Goal: Task Accomplishment & Management: Complete application form

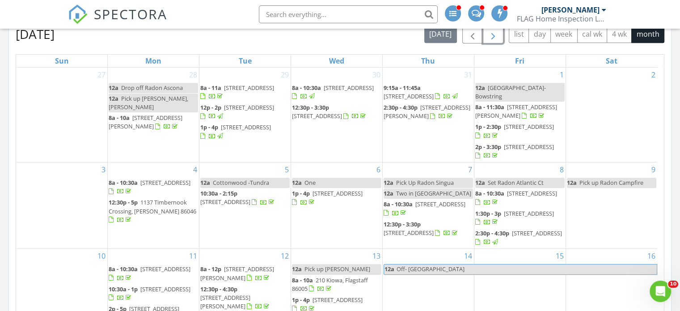
click at [489, 35] on span "button" at bounding box center [493, 34] width 11 height 11
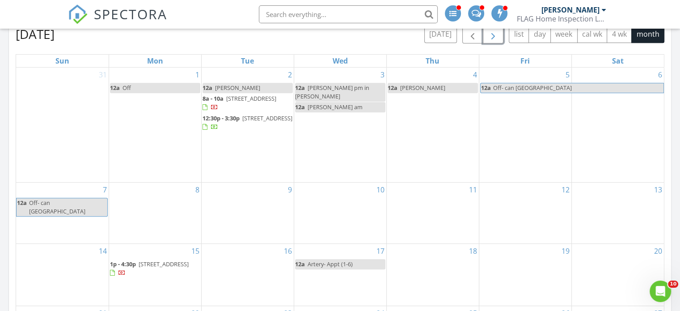
click at [321, 118] on div "3 12a Jesse pm in williams 12a Weston am" at bounding box center [340, 125] width 92 height 114
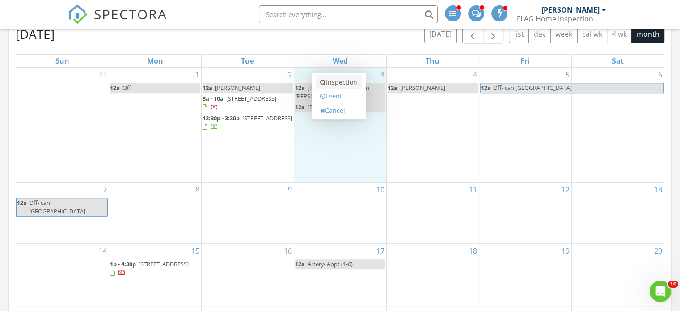
click at [345, 81] on link "Inspection" at bounding box center [339, 82] width 46 height 14
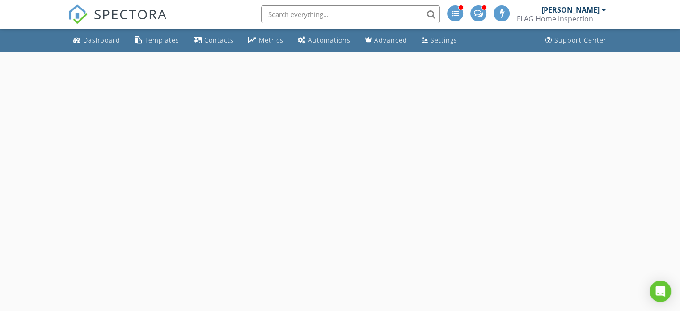
select select "8"
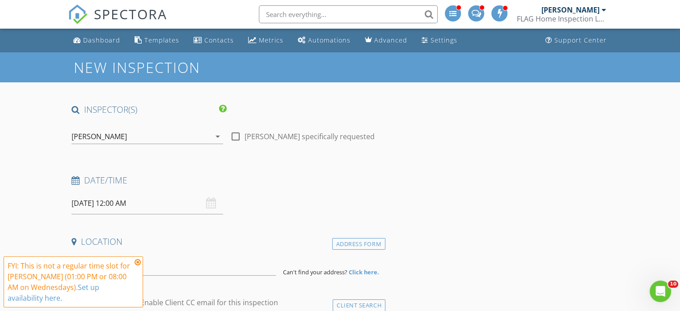
click at [150, 201] on input "[DATE] 12:00 AM" at bounding box center [148, 203] width 152 height 22
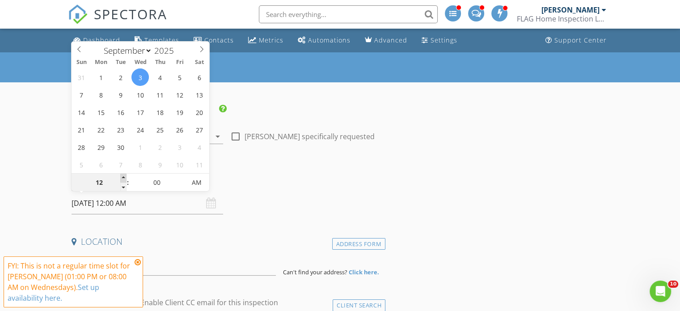
type input "01"
type input "[DATE] 1:00 AM"
click at [123, 176] on span at bounding box center [123, 177] width 6 height 9
type input "02"
type input "09/03/2025 2:00 AM"
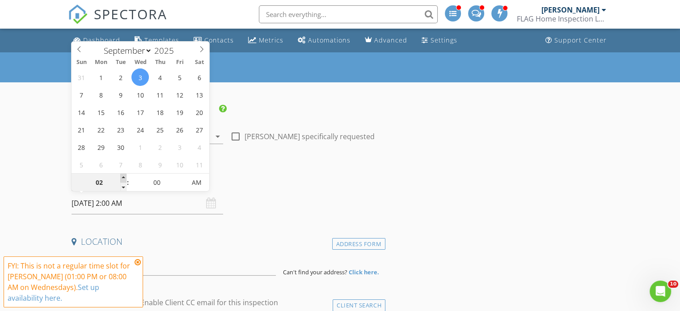
click at [123, 176] on span at bounding box center [123, 177] width 6 height 9
type input "03"
type input "09/03/2025 3:00 AM"
click at [123, 176] on span at bounding box center [123, 177] width 6 height 9
type input "04"
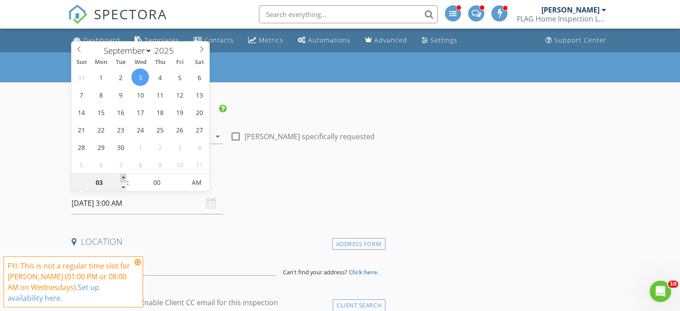
type input "09/03/2025 4:00 AM"
click at [123, 176] on span at bounding box center [123, 177] width 6 height 9
type input "05"
type input "09/03/2025 5:00 AM"
click at [123, 176] on span at bounding box center [123, 177] width 6 height 9
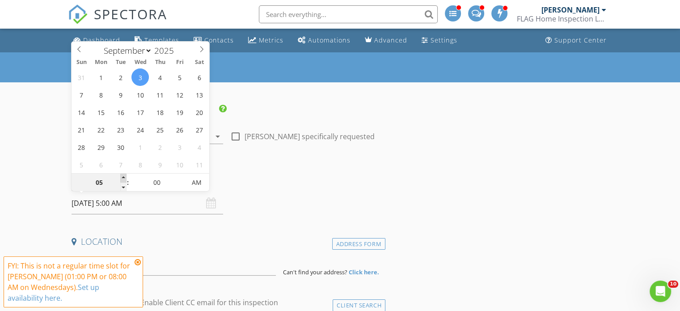
type input "06"
type input "09/03/2025 6:00 AM"
click at [123, 176] on span at bounding box center [123, 177] width 6 height 9
type input "07"
type input "09/03/2025 7:00 AM"
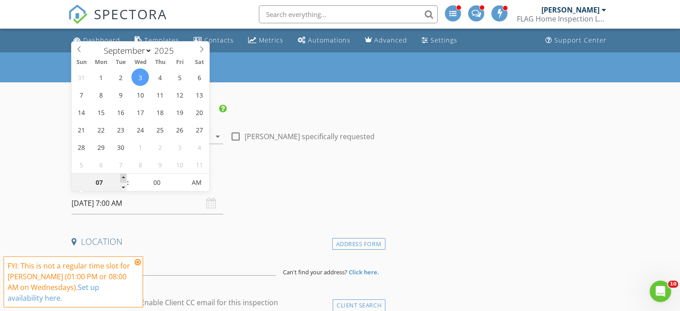
click at [123, 176] on span at bounding box center [123, 177] width 6 height 9
type input "08"
type input "09/03/2025 8:00 AM"
click at [123, 176] on span at bounding box center [123, 177] width 6 height 9
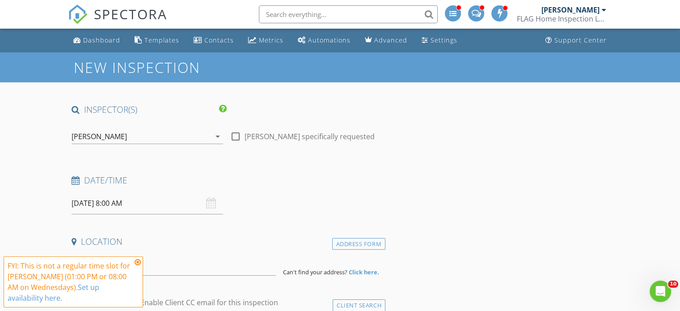
click at [265, 180] on h4 "Date/Time" at bounding box center [227, 180] width 310 height 12
click at [136, 262] on icon at bounding box center [138, 261] width 6 height 7
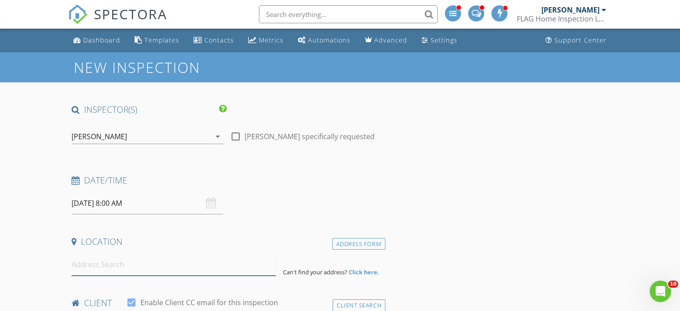
click at [96, 262] on input at bounding box center [174, 265] width 204 height 22
click at [118, 267] on input at bounding box center [174, 265] width 204 height 22
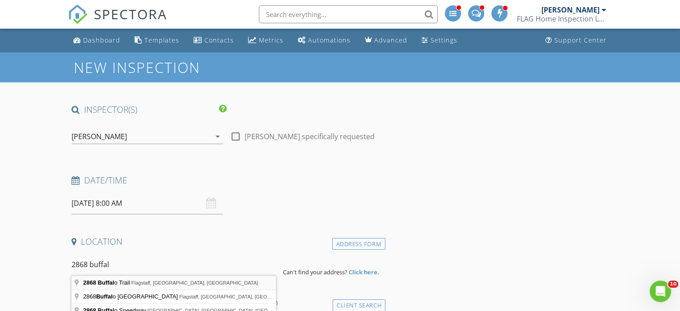
type input "2868 Buffalo Trail, Flagstaff, AZ, USA"
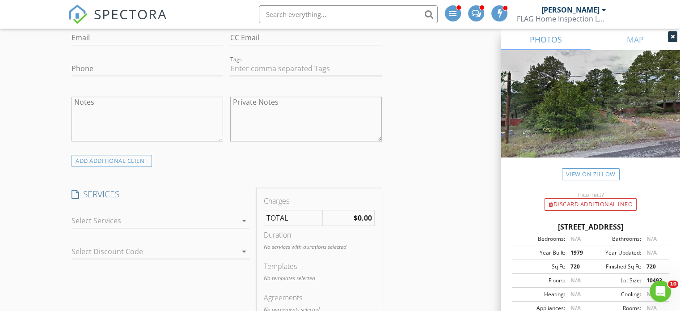
scroll to position [537, 0]
click at [106, 216] on div at bounding box center [154, 219] width 165 height 14
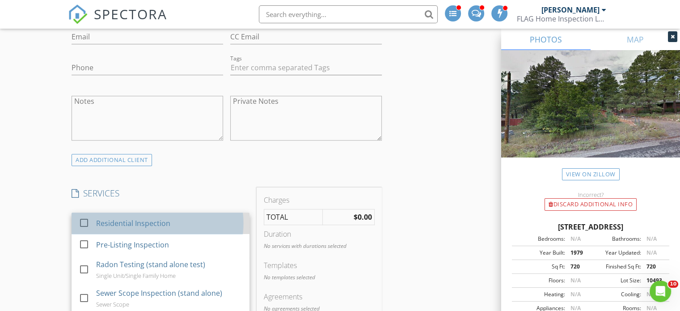
click at [107, 223] on div "Residential Inspection" at bounding box center [133, 223] width 74 height 11
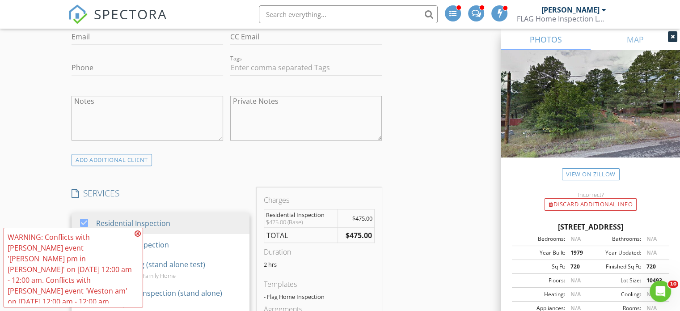
click at [138, 237] on icon at bounding box center [138, 233] width 6 height 7
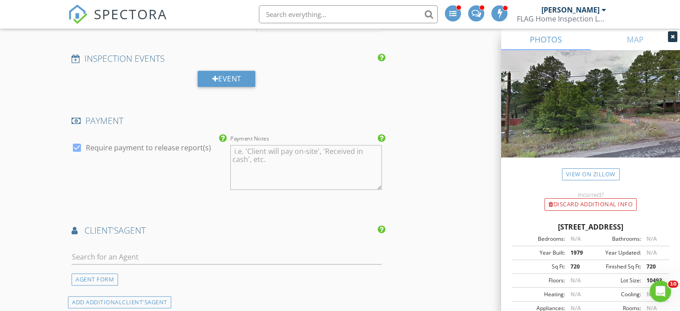
scroll to position [939, 0]
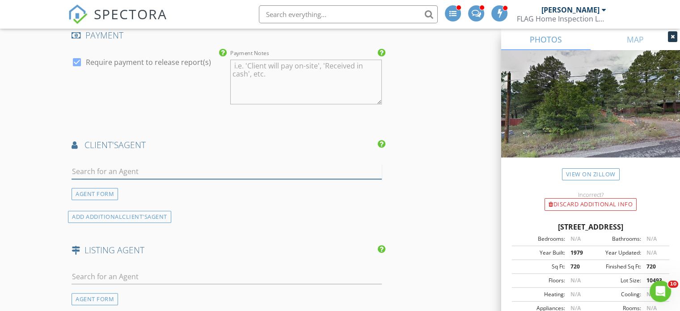
click at [118, 171] on input "text" at bounding box center [227, 171] width 310 height 15
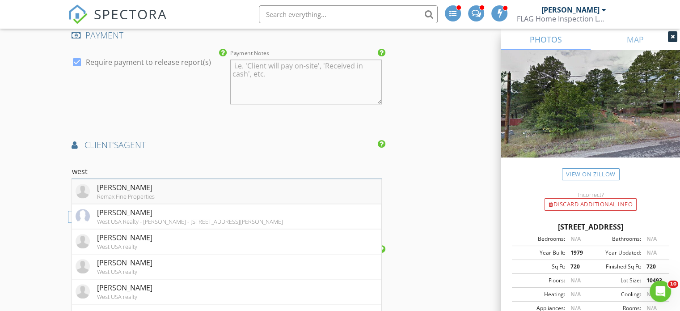
type input "west"
click at [233, 190] on li "Weston Foster Remax Fine Properties" at bounding box center [226, 191] width 309 height 25
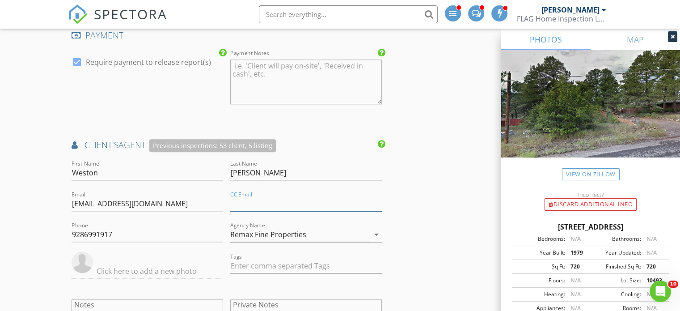
click at [249, 202] on input "CC Email" at bounding box center [306, 203] width 152 height 15
type input "hannahwilsontc@gmail.com"
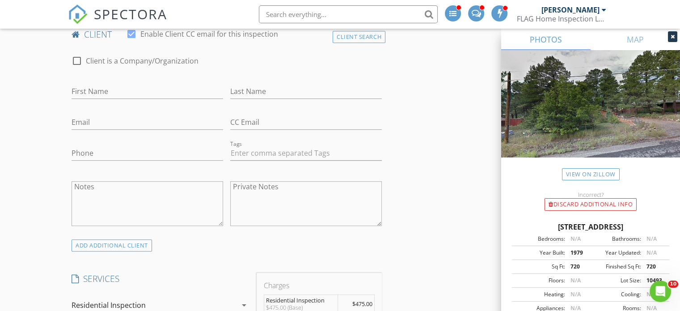
scroll to position [358, 0]
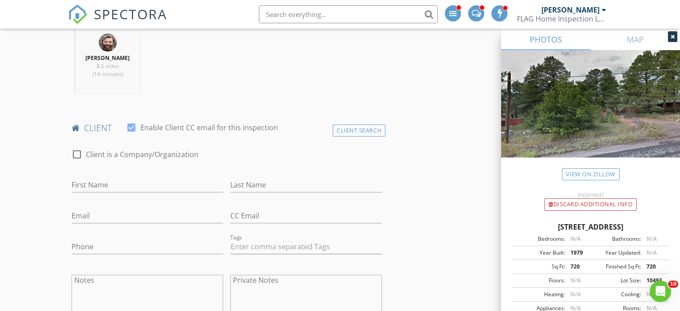
click at [117, 195] on div "First Name" at bounding box center [148, 190] width 152 height 24
click at [114, 176] on div "First Name" at bounding box center [148, 186] width 152 height 29
click at [111, 179] on input "First Name" at bounding box center [148, 185] width 152 height 15
type input "David"
type input "Sobel"
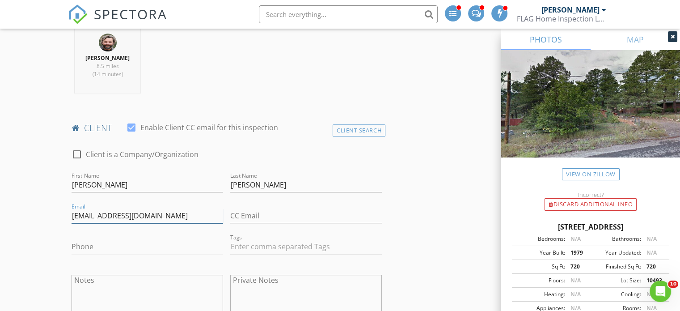
type input "david42555@yahoo.com"
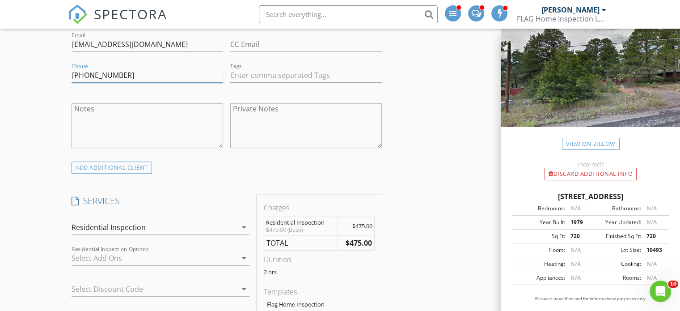
scroll to position [581, 0]
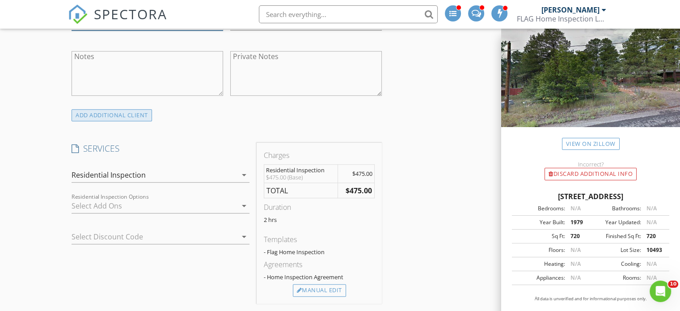
type input "714-325-0723"
click at [102, 116] on div "ADD ADDITIONAL client" at bounding box center [112, 115] width 80 height 12
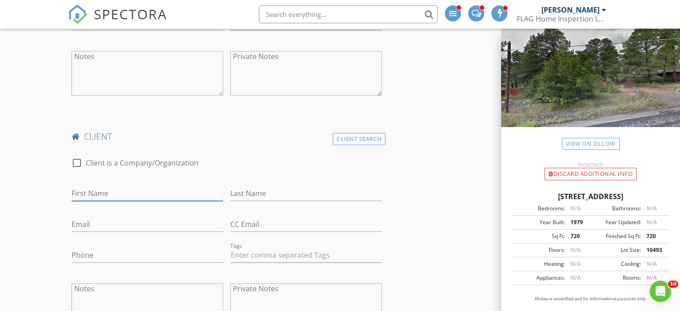
click at [122, 188] on input "First Name" at bounding box center [148, 193] width 152 height 15
click at [104, 192] on input "Barb" at bounding box center [148, 193] width 152 height 15
type input "Barbara"
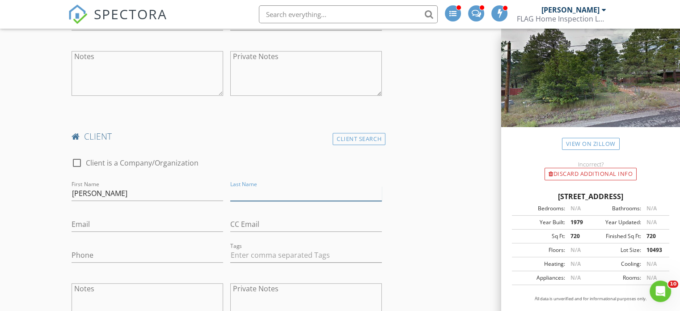
click at [258, 196] on input "Last Name" at bounding box center [306, 193] width 152 height 15
type input "Sobel"
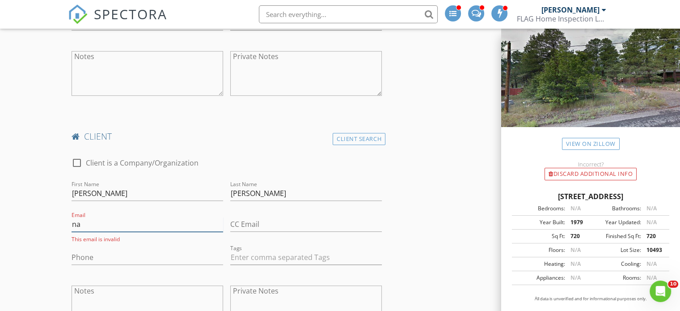
type input "n"
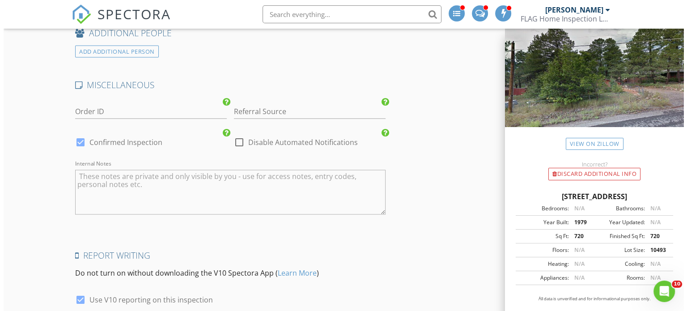
scroll to position [1776, 0]
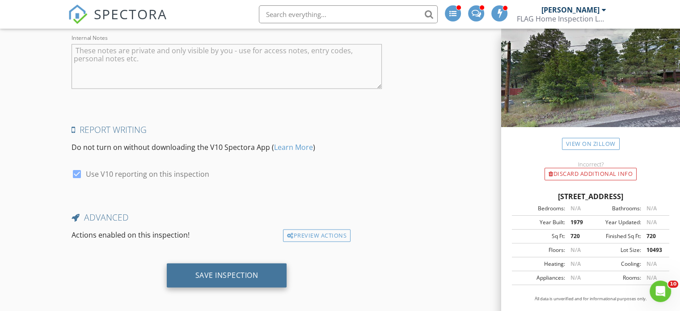
type input "barbknitsabit@gmail.com"
click at [243, 264] on div "Save Inspection" at bounding box center [227, 275] width 120 height 24
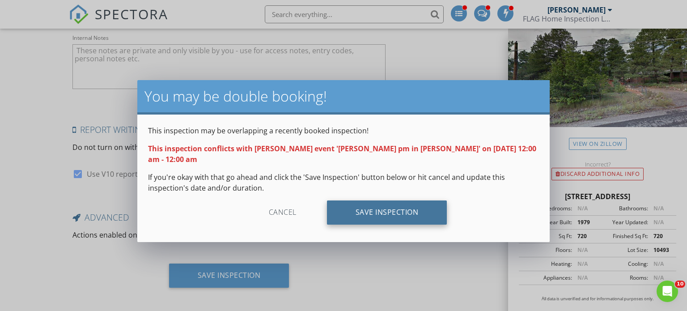
click at [354, 206] on div "Save Inspection" at bounding box center [387, 212] width 120 height 24
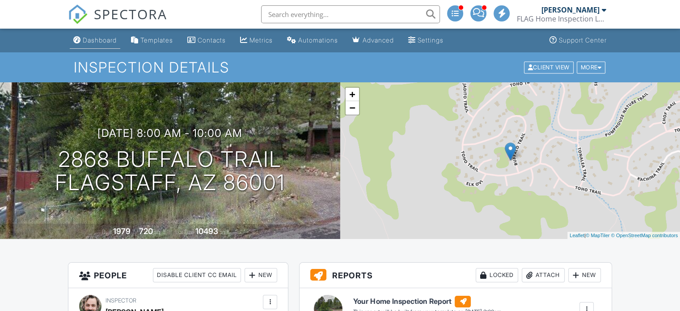
click at [96, 41] on div "Dashboard" at bounding box center [100, 40] width 34 height 8
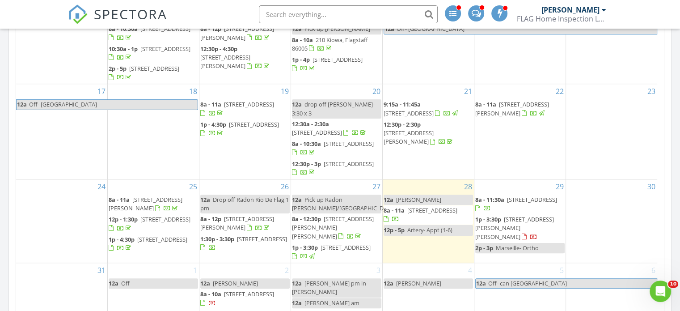
scroll to position [626, 0]
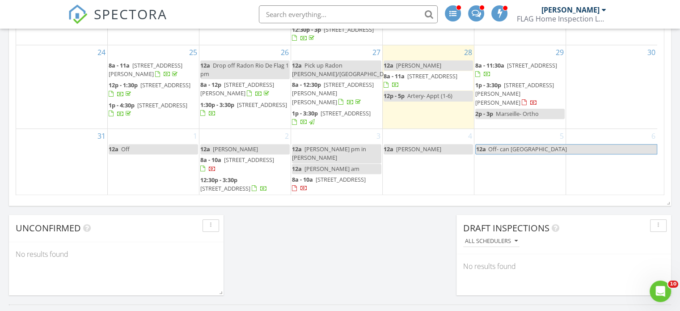
click at [334, 165] on span "Weston am" at bounding box center [331, 169] width 55 height 8
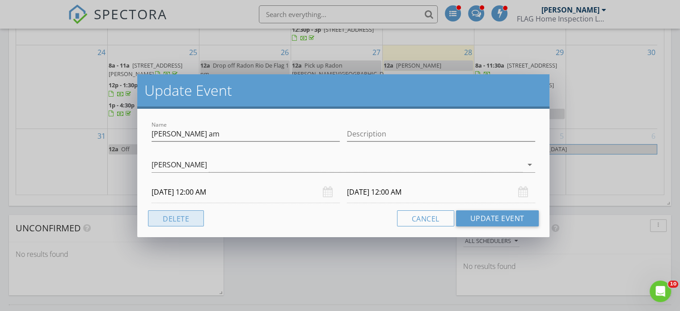
click at [175, 214] on button "Delete" at bounding box center [176, 218] width 56 height 16
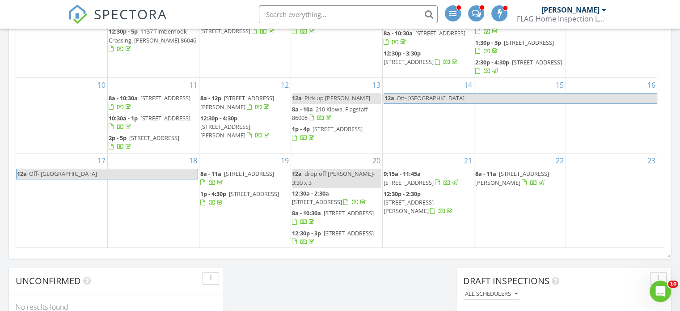
scroll to position [171, 0]
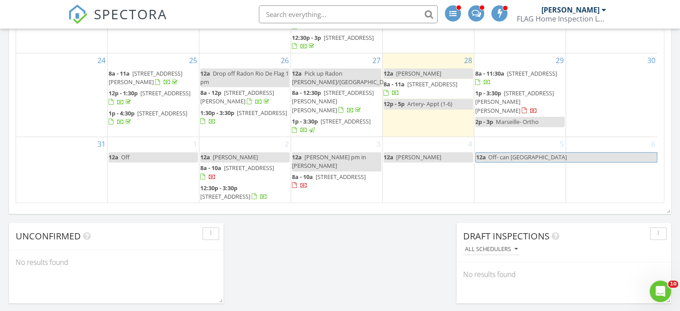
click at [329, 190] on div "3 12a Jesse pm in williams 8a - 10a 2868 Buffalo Trail, Flagstaff 86001" at bounding box center [336, 170] width 91 height 66
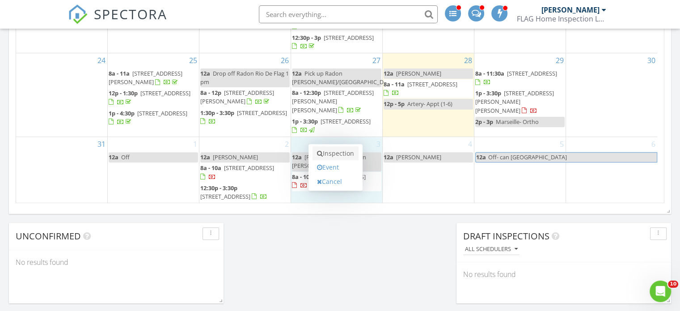
click at [344, 155] on link "Inspection" at bounding box center [336, 153] width 46 height 14
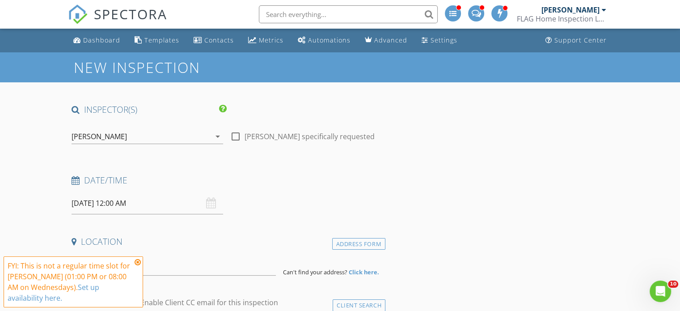
click at [148, 199] on input "[DATE] 12:00 AM" at bounding box center [148, 203] width 152 height 22
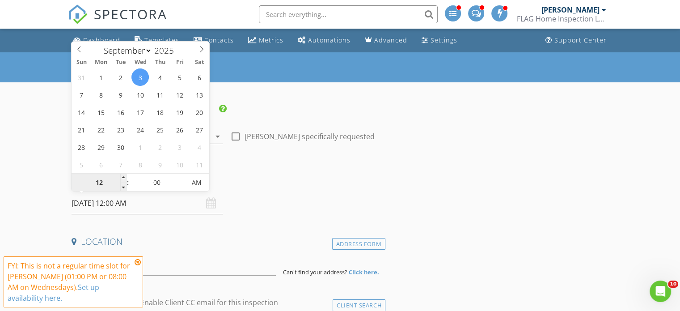
click at [119, 174] on input "12" at bounding box center [99, 183] width 55 height 18
type input "05"
type input "[DATE] 12:05 AM"
click at [182, 176] on span at bounding box center [181, 177] width 6 height 9
type input "10"
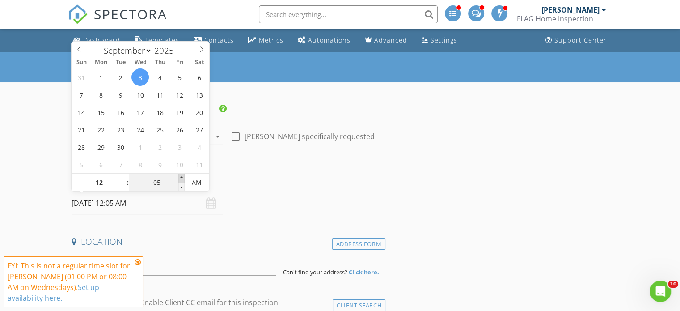
type input "[DATE] 12:10 AM"
click at [182, 176] on span at bounding box center [181, 177] width 6 height 9
type input "15"
type input "[DATE] 12:15 AM"
click at [182, 176] on span at bounding box center [181, 177] width 6 height 9
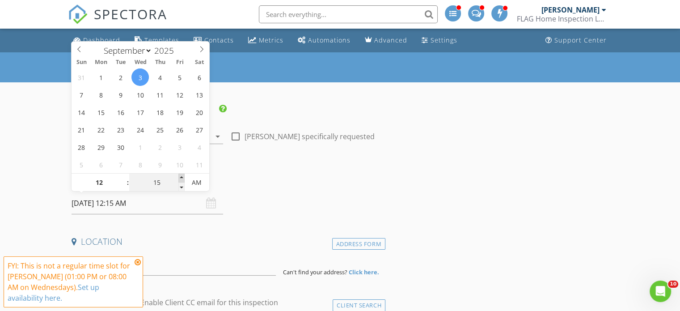
type input "20"
type input "[DATE] 12:20 AM"
click at [182, 176] on span at bounding box center [181, 177] width 6 height 9
type input "25"
type input "[DATE] 12:25 AM"
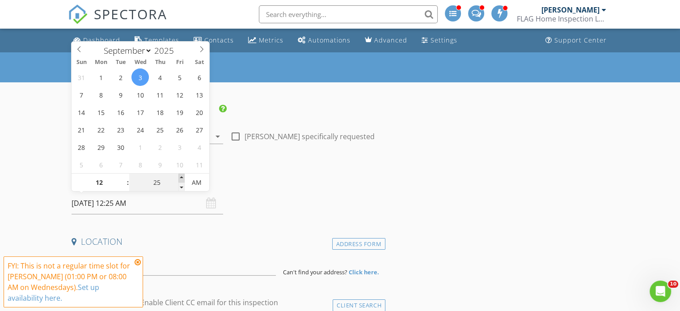
click at [182, 175] on span at bounding box center [181, 177] width 6 height 9
type input "01"
type input "[DATE] 1:25 AM"
click at [122, 178] on span at bounding box center [123, 177] width 6 height 9
type input "20"
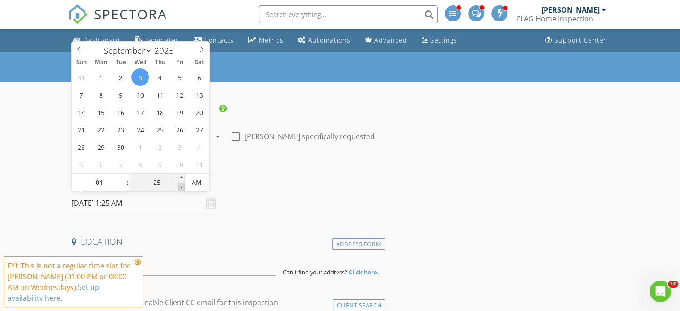
type input "[DATE] 1:20 AM"
click at [180, 186] on span at bounding box center [181, 186] width 6 height 9
type input "15"
type input "[DATE] 1:15 AM"
click at [180, 186] on span at bounding box center [181, 186] width 6 height 9
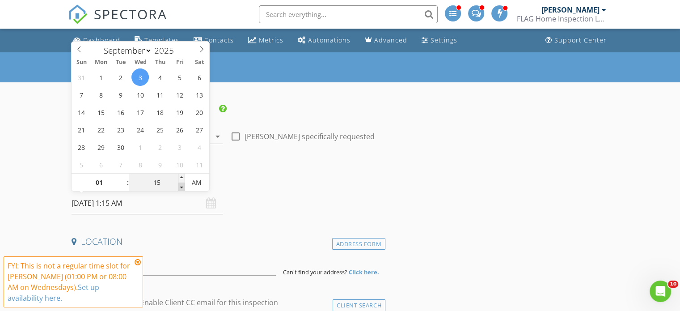
type input "10"
type input "[DATE] 1:10 AM"
click at [180, 186] on span at bounding box center [181, 186] width 6 height 9
type input "05"
type input "[DATE] 1:05 AM"
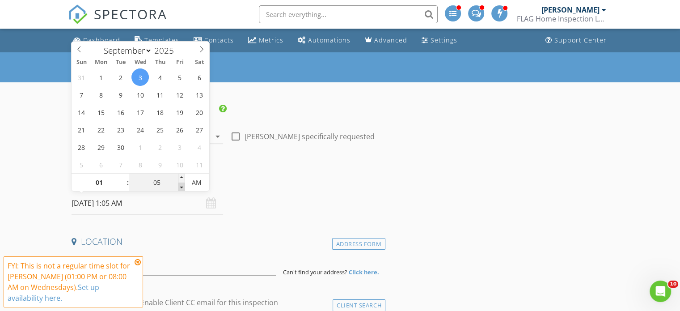
click at [180, 186] on span at bounding box center [181, 186] width 6 height 9
type input "00"
click at [180, 186] on span at bounding box center [181, 186] width 6 height 9
type input "[DATE] 1:00 PM"
click at [200, 183] on span "AM" at bounding box center [197, 182] width 25 height 18
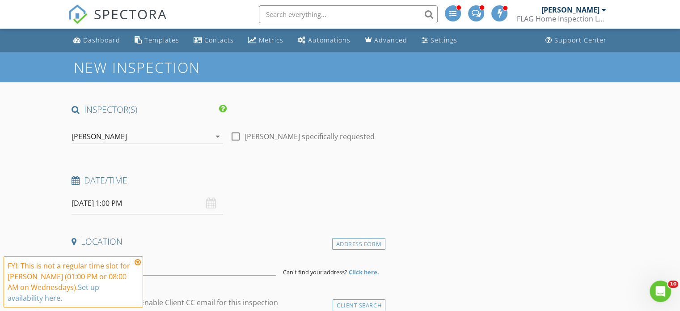
click at [139, 262] on icon at bounding box center [138, 261] width 6 height 7
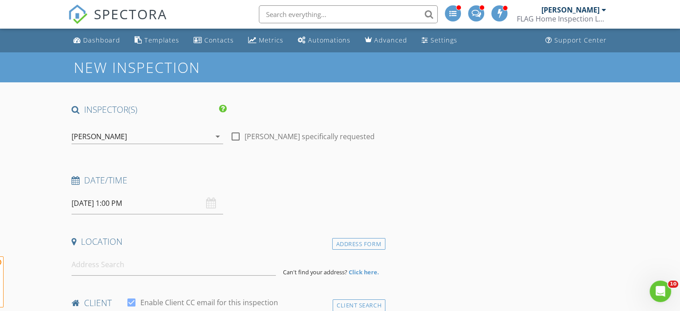
click at [142, 263] on span "FYI: This is not a regular time slot for [PERSON_NAME] (01:00 PM or 08:00 AM on…" at bounding box center [74, 281] width 140 height 51
click at [143, 266] on input at bounding box center [174, 265] width 204 height 22
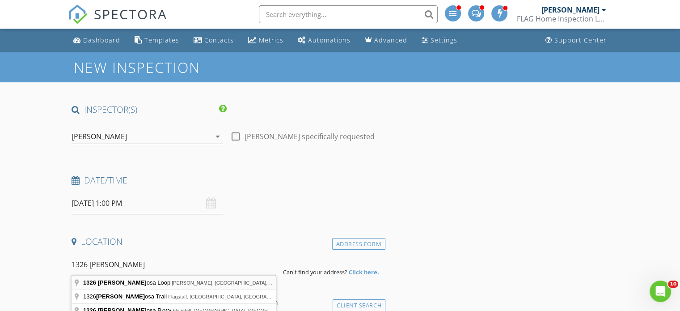
type input "[STREET_ADDRESS]"
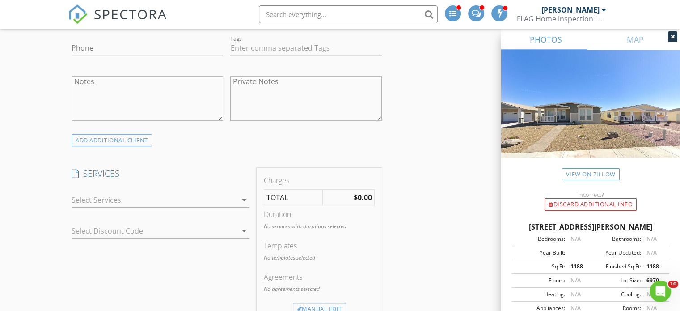
scroll to position [581, 0]
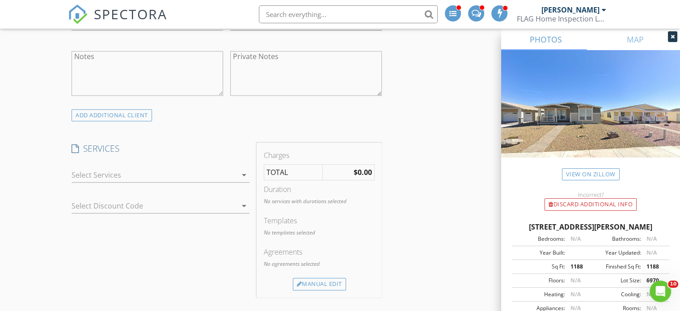
click at [97, 176] on div at bounding box center [154, 175] width 165 height 14
click at [0, 0] on div "Residential Inspection" at bounding box center [0, 0] width 0 height 0
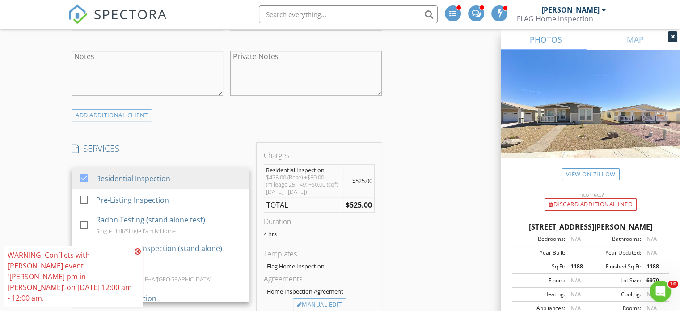
click at [412, 152] on div "INSPECTOR(S) check_box [PERSON_NAME] PRIMARY [PERSON_NAME] arrow_drop_down chec…" at bounding box center [340, 311] width 544 height 1579
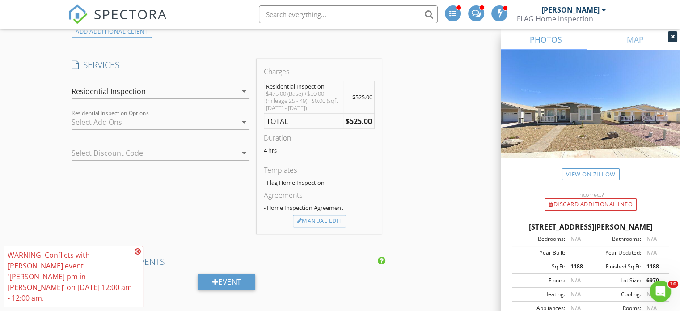
scroll to position [671, 0]
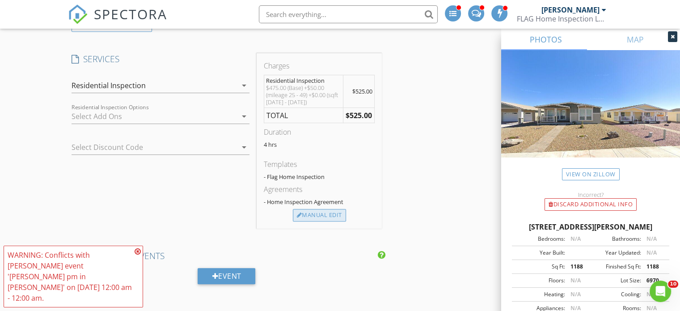
click at [320, 211] on div "Manual Edit" at bounding box center [319, 215] width 53 height 13
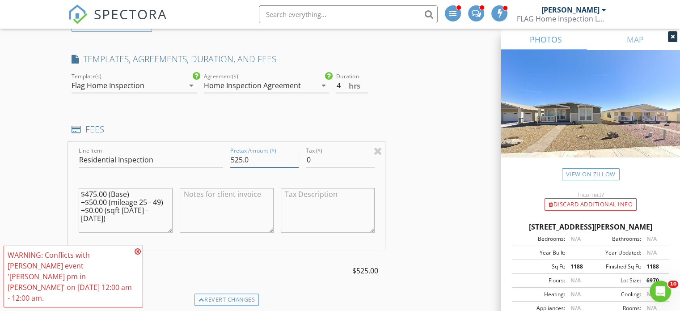
drag, startPoint x: 266, startPoint y: 158, endPoint x: 198, endPoint y: 161, distance: 68.0
click at [198, 161] on div "Line Item Residential Inspection Pretax Amount ($) 525.0 Tax ($) 0 $475.00 (Bas…" at bounding box center [226, 196] width 317 height 108
type input "500"
click at [97, 202] on textarea "$475.00 (Base) +$50.00 (mileage 25 - 49) +$0.00 (sqft [DATE] - [DATE])" at bounding box center [126, 210] width 94 height 45
type textarea "$475.00 (Base) +$25.00 (mileage 25 - 49) +$0.00 (sqft [DATE] - [DATE])"
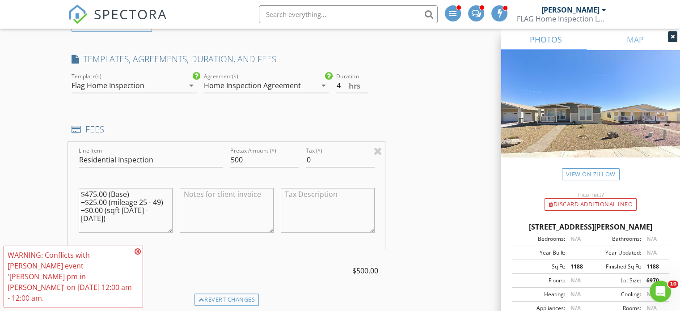
click at [216, 264] on div "TOTAL: $500.00" at bounding box center [226, 270] width 317 height 13
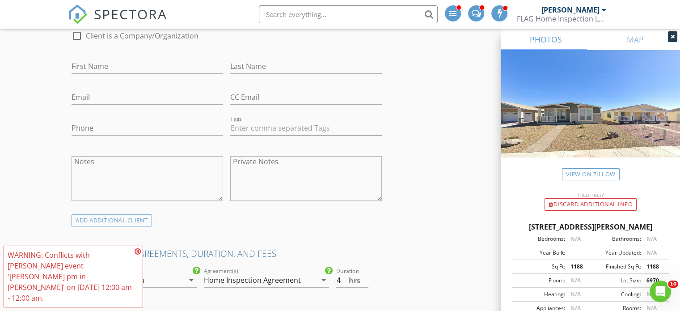
scroll to position [358, 0]
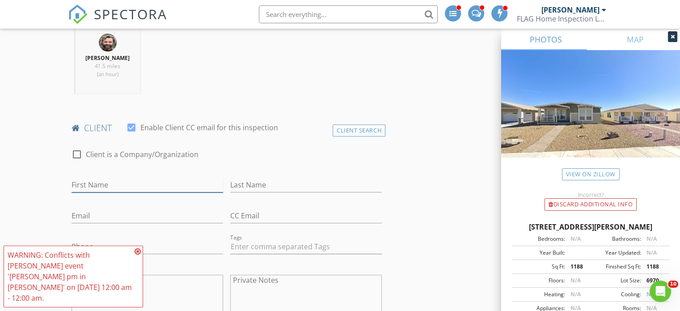
click at [127, 184] on input "First Name" at bounding box center [148, 185] width 152 height 15
type input "[PERSON_NAME]"
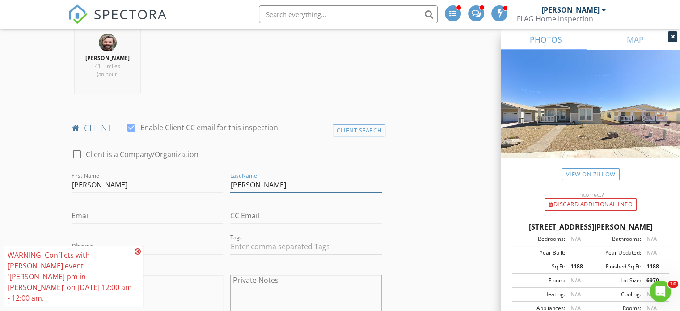
type input "[PERSON_NAME]"
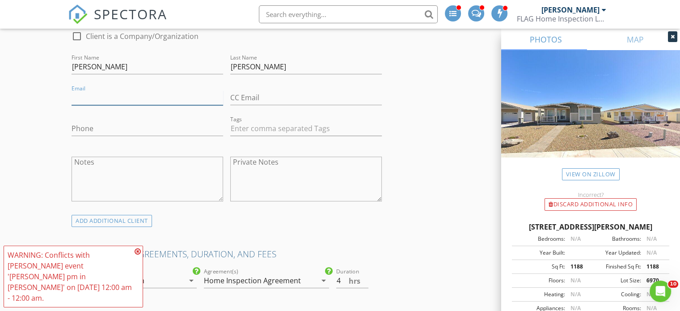
scroll to position [492, 0]
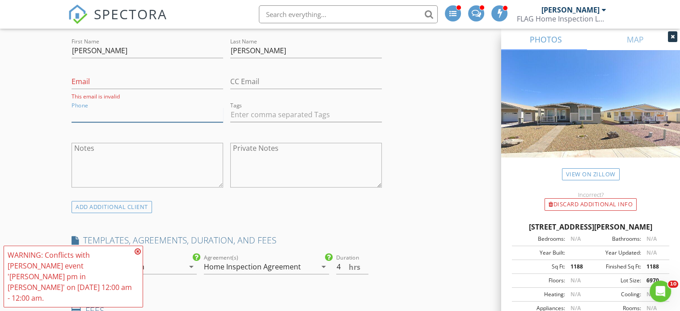
click at [91, 107] on input "Phone" at bounding box center [148, 114] width 152 height 15
type input "[PHONE_NUMBER]"
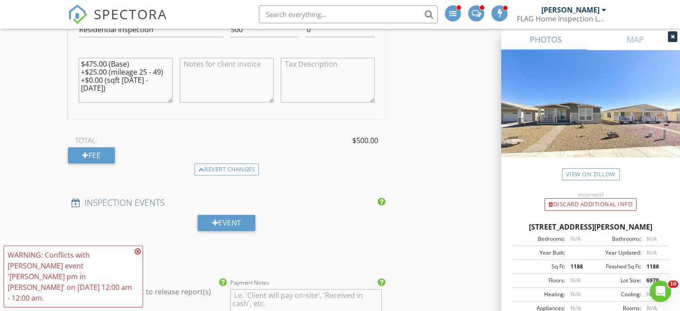
scroll to position [805, 0]
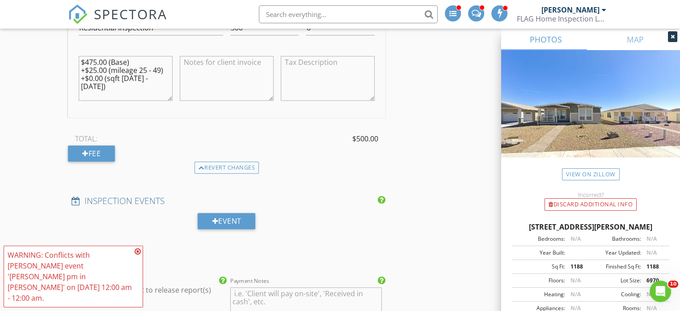
click at [137, 255] on icon at bounding box center [138, 251] width 6 height 7
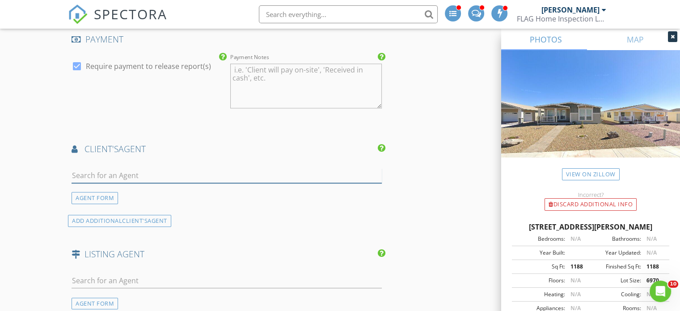
click at [106, 171] on input "text" at bounding box center [227, 175] width 310 height 15
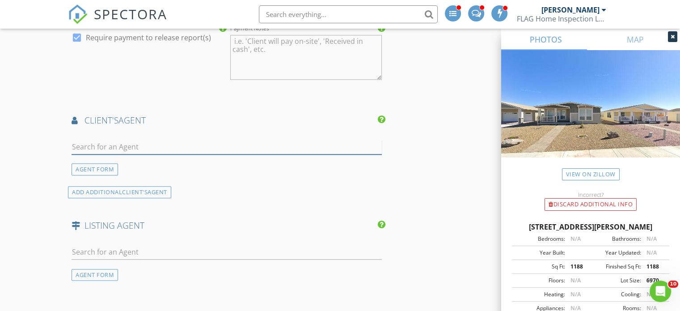
scroll to position [1073, 0]
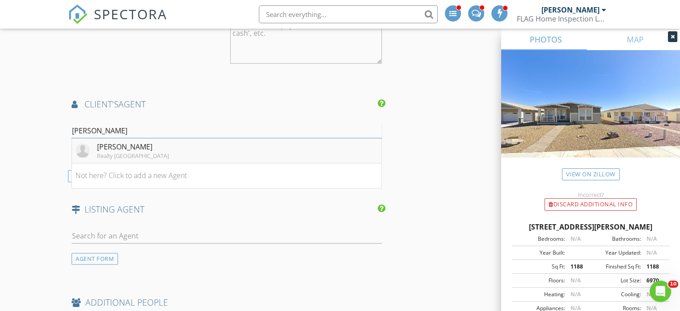
type input "[PERSON_NAME]"
click at [125, 152] on div "Realty [GEOGRAPHIC_DATA]" at bounding box center [133, 155] width 72 height 7
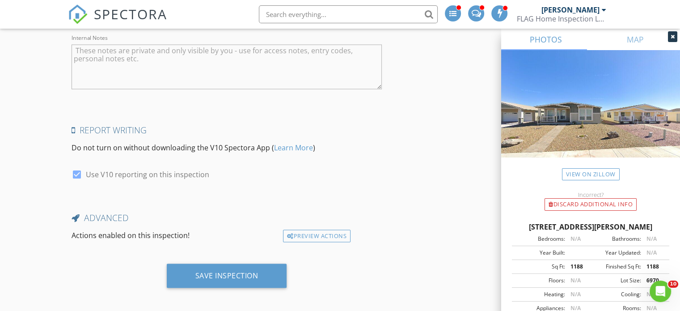
scroll to position [1548, 0]
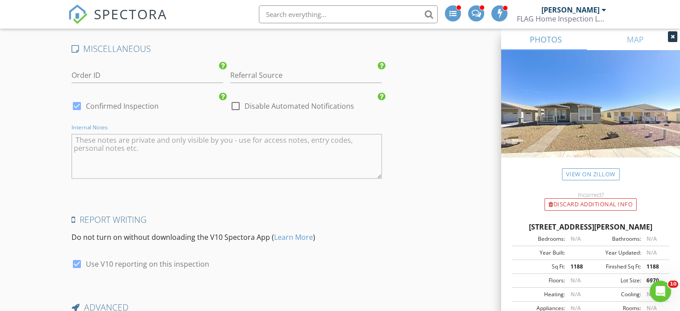
click at [118, 162] on textarea "Internal Notes" at bounding box center [227, 156] width 310 height 45
drag, startPoint x: 144, startPoint y: 130, endPoint x: 299, endPoint y: 159, distance: 157.9
click at [300, 157] on textarea "Listing agent lake havasu" at bounding box center [227, 156] width 310 height 45
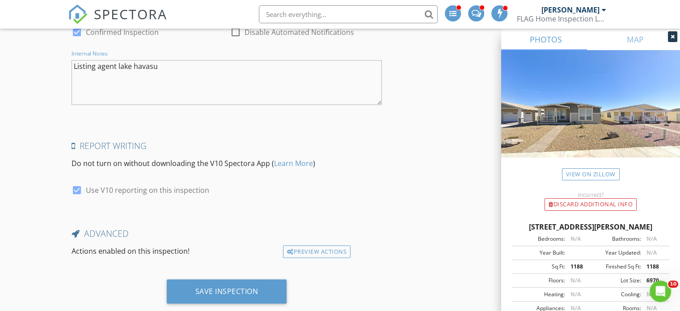
scroll to position [1638, 0]
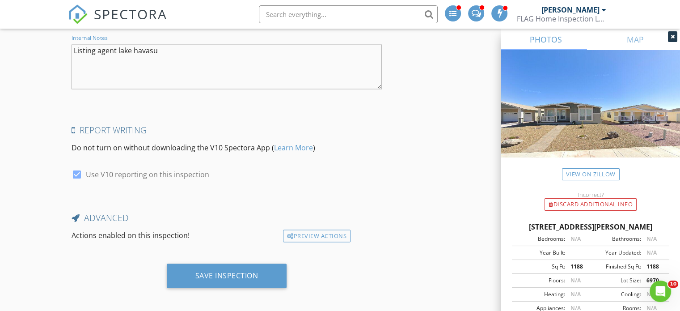
type textarea "Listing agent lake havasu"
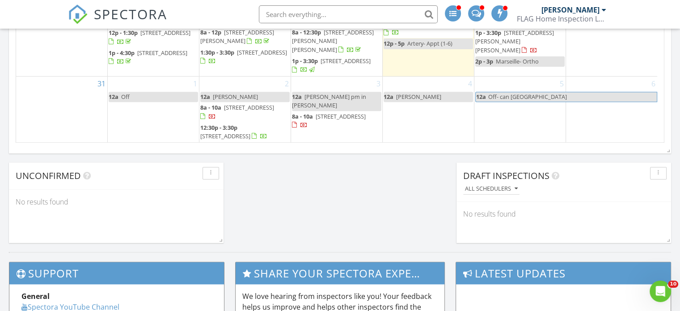
scroll to position [752, 0]
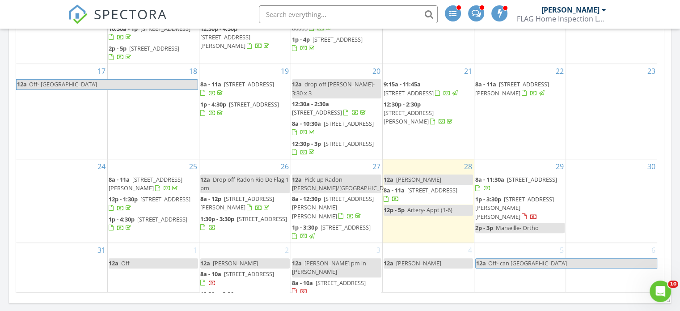
scroll to position [171, 0]
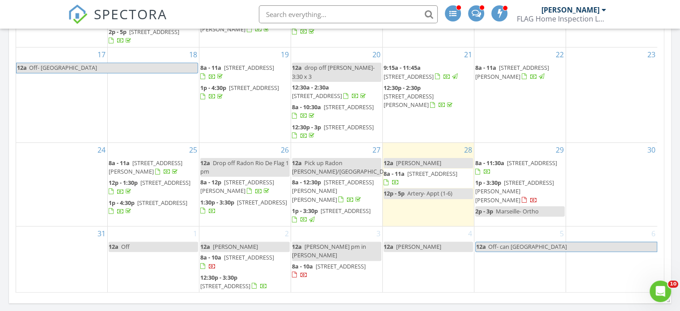
click at [423, 260] on div "4 12a [PERSON_NAME]" at bounding box center [428, 259] width 91 height 66
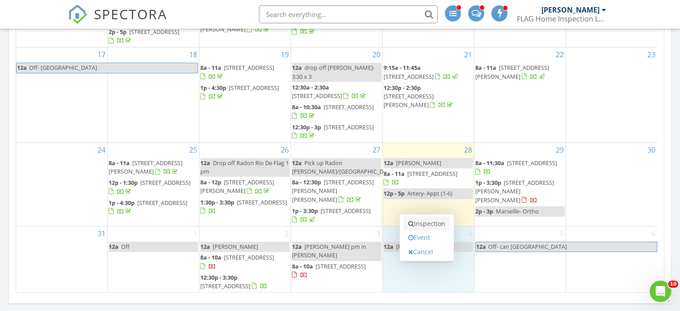
click at [424, 221] on link "Inspection" at bounding box center [427, 223] width 46 height 14
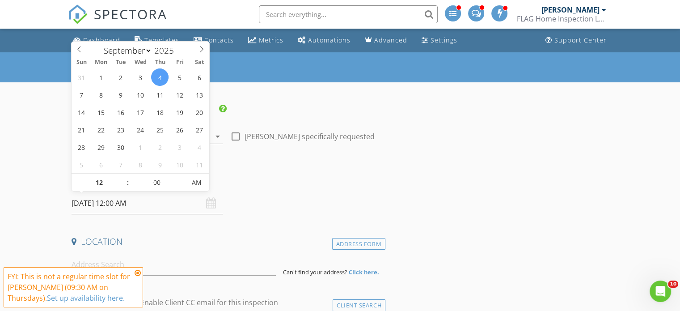
click at [150, 202] on input "[DATE] 12:00 AM" at bounding box center [148, 203] width 152 height 22
type input "01"
type input "09/04/2025 1:00 AM"
click at [125, 178] on span at bounding box center [123, 177] width 6 height 9
type input "02"
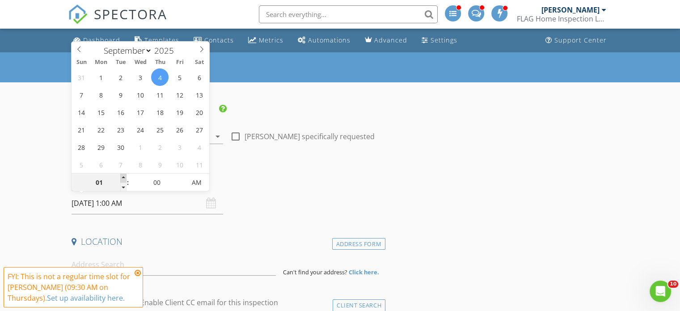
type input "09/04/2025 2:00 AM"
click at [125, 178] on span at bounding box center [123, 177] width 6 height 9
type input "03"
type input "09/04/2025 3:00 AM"
click at [125, 178] on span at bounding box center [123, 177] width 6 height 9
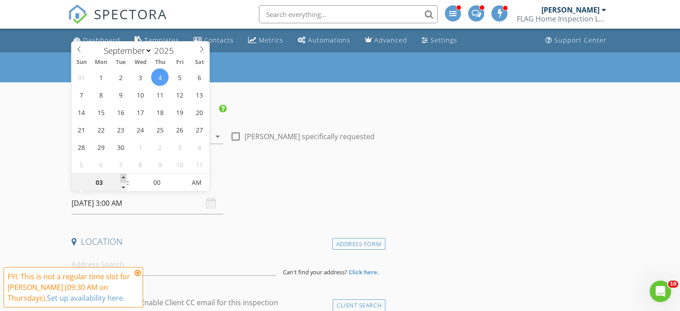
type input "04"
type input "09/04/2025 4:00 AM"
click at [125, 178] on span at bounding box center [123, 177] width 6 height 9
type input "05"
type input "09/04/2025 5:00 AM"
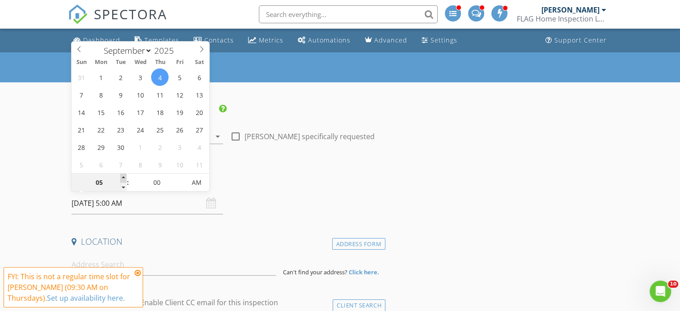
click at [125, 178] on span at bounding box center [123, 177] width 6 height 9
type input "06"
type input "09/04/2025 6:00 AM"
click at [125, 178] on span at bounding box center [123, 177] width 6 height 9
type input "07"
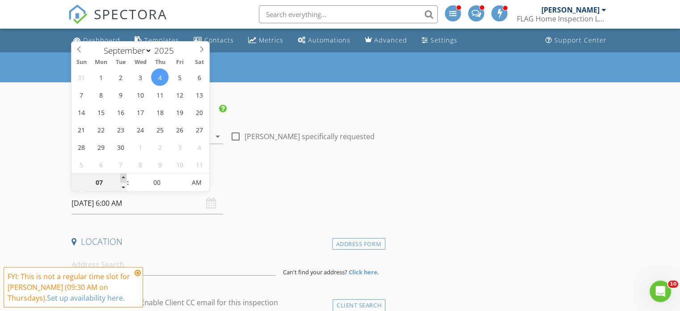
type input "09/04/2025 7:00 AM"
click at [125, 178] on span at bounding box center [123, 177] width 6 height 9
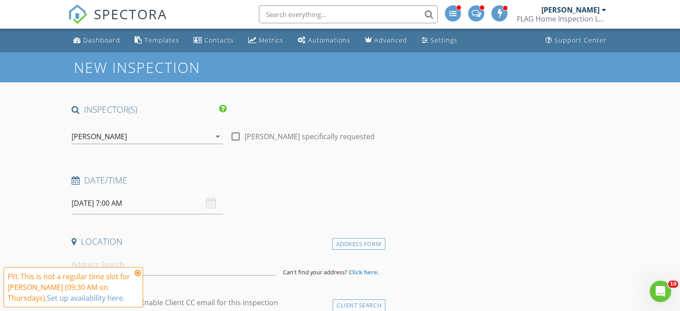
click at [140, 273] on icon at bounding box center [138, 272] width 6 height 7
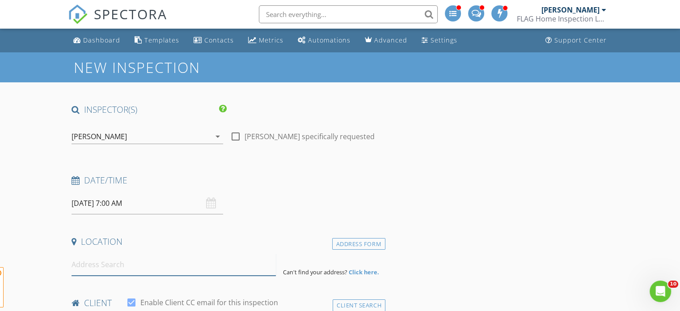
click at [142, 263] on input at bounding box center [174, 265] width 204 height 22
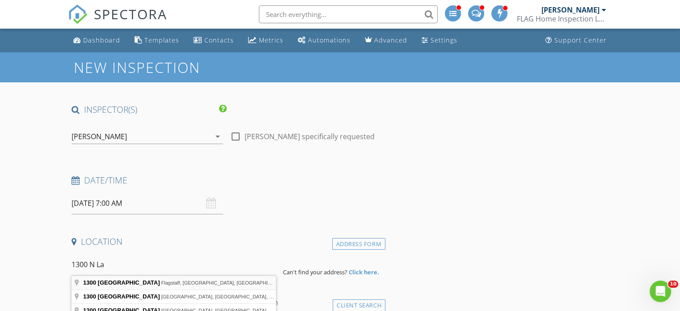
type input "1300 North La Costa Lane, Flagstaff, AZ, USA"
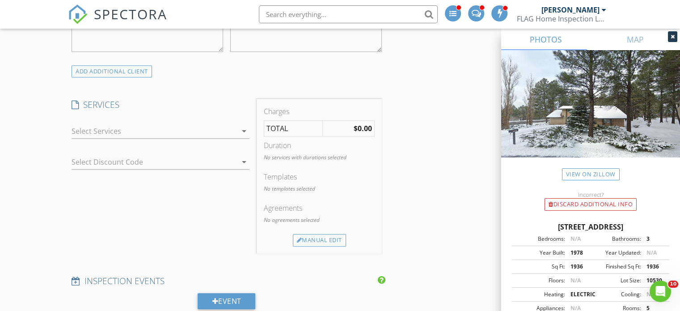
scroll to position [626, 0]
click at [108, 130] on div at bounding box center [154, 130] width 165 height 14
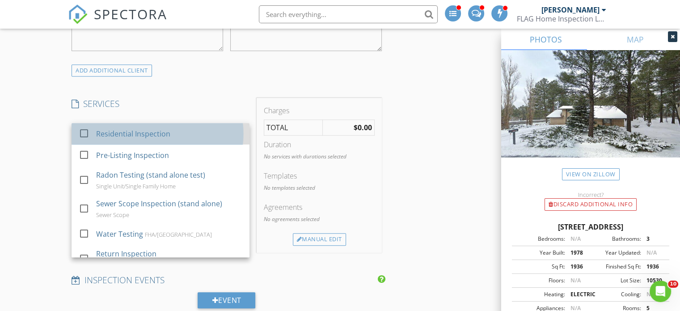
click at [107, 131] on div "Residential Inspection" at bounding box center [133, 133] width 74 height 11
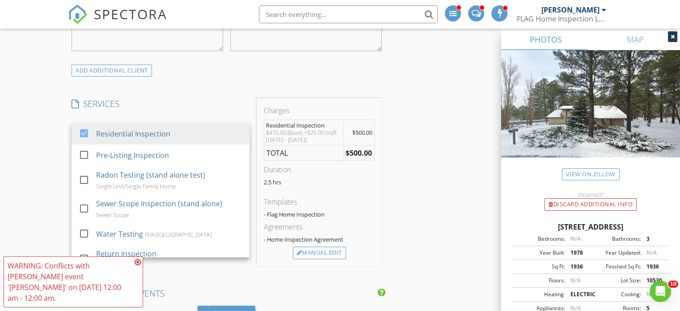
click at [56, 193] on div "New Inspection INSPECTOR(S) check_box Jon Offner PRIMARY Jon Offner arrow_drop_…" at bounding box center [340, 248] width 680 height 1645
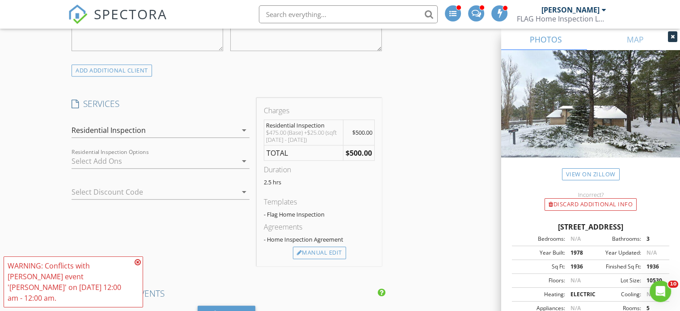
click at [101, 161] on div at bounding box center [154, 161] width 165 height 14
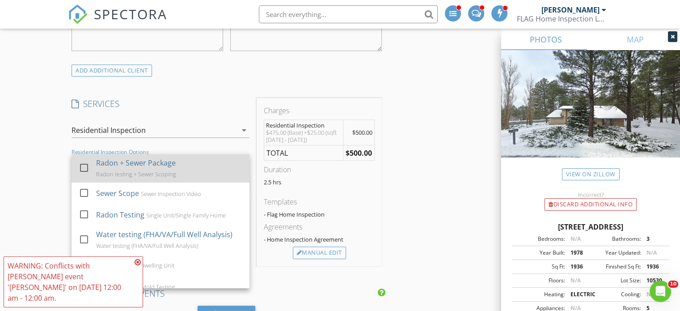
click at [98, 157] on div "Radon + Sewer Package" at bounding box center [136, 162] width 80 height 11
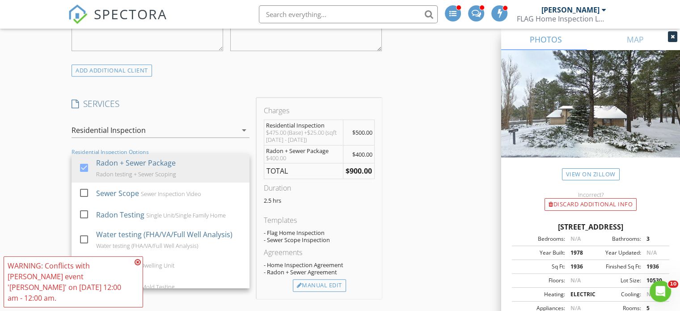
click at [26, 157] on div "New Inspection INSPECTOR(S) check_box Jon Offner PRIMARY Jon Offner arrow_drop_…" at bounding box center [340, 264] width 680 height 1677
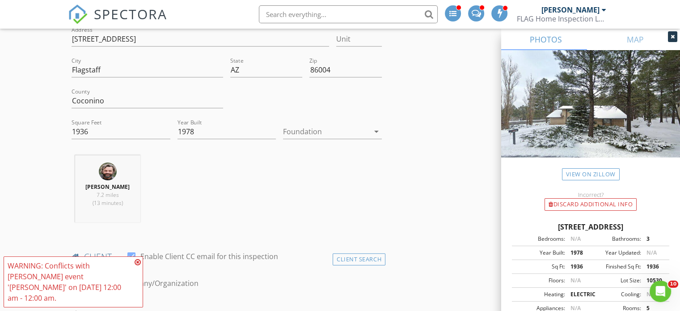
scroll to position [402, 0]
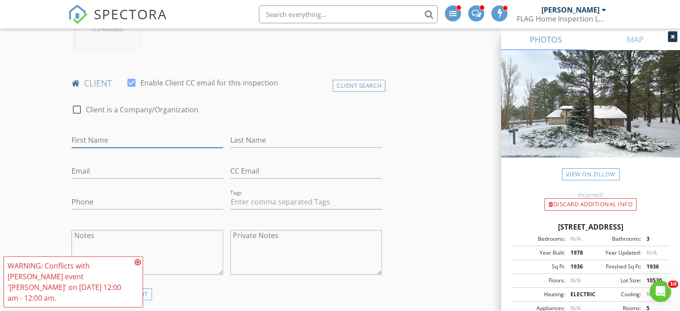
click at [101, 137] on input "First Name" at bounding box center [148, 140] width 152 height 15
type input "Andrew"
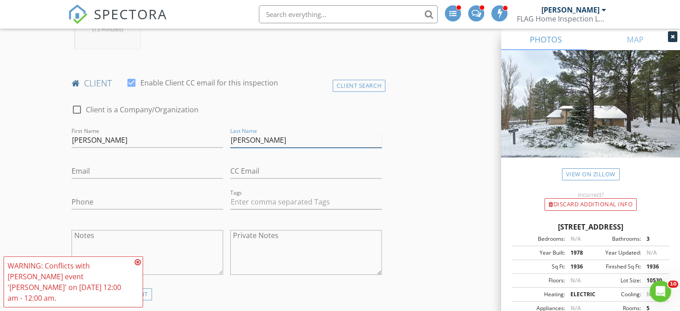
type input "Dupey"
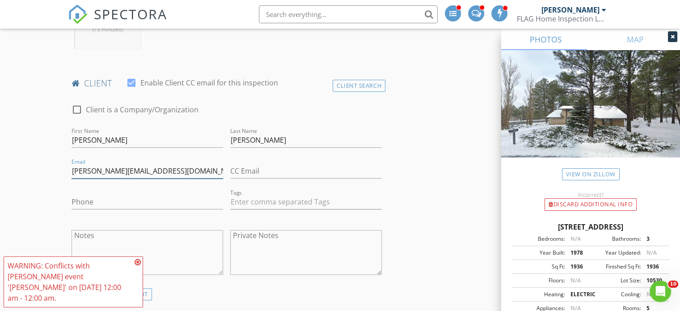
type input "andy@neatedupey.com"
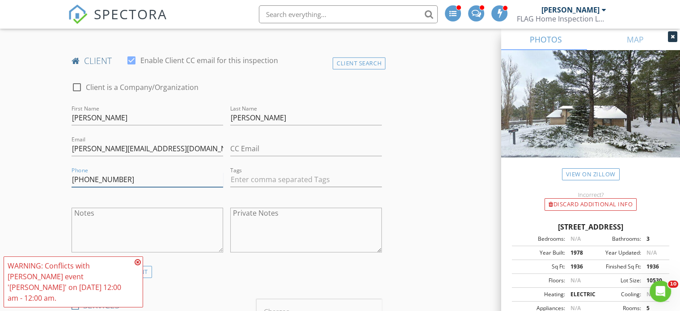
scroll to position [447, 0]
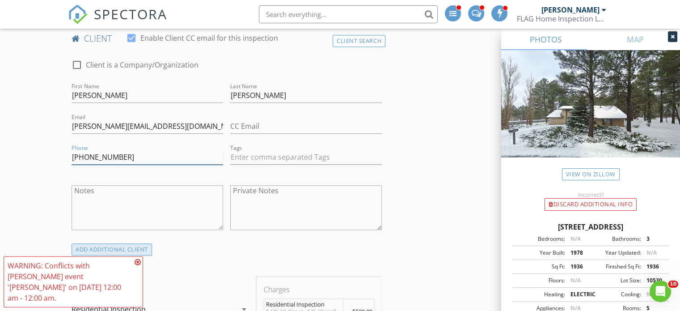
type input "602-769-2505"
click at [126, 254] on div "ADD ADDITIONAL client" at bounding box center [112, 249] width 80 height 12
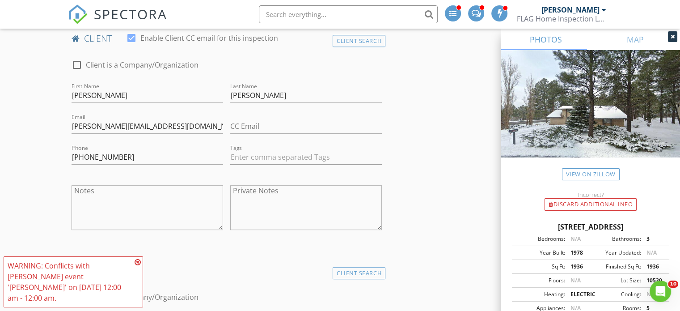
click at [138, 266] on icon at bounding box center [138, 261] width 6 height 7
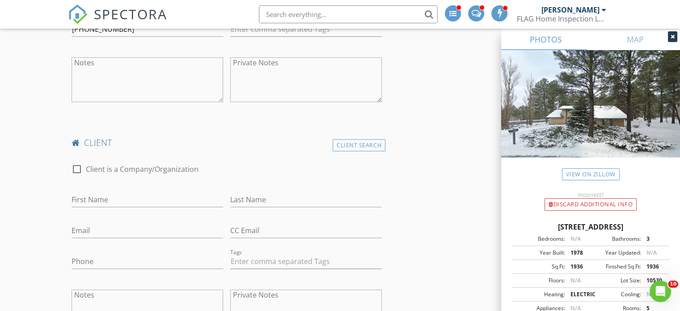
scroll to position [581, 0]
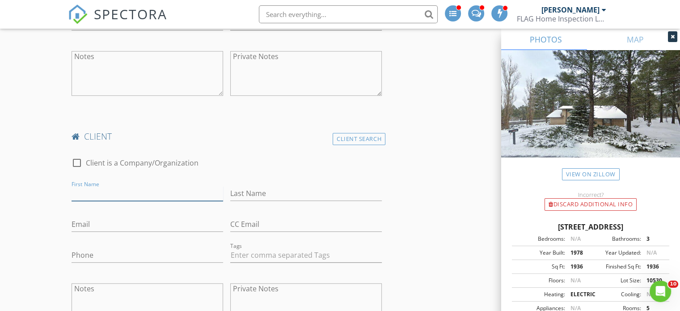
click at [101, 190] on input "First Name" at bounding box center [148, 193] width 152 height 15
type input "Kathryn"
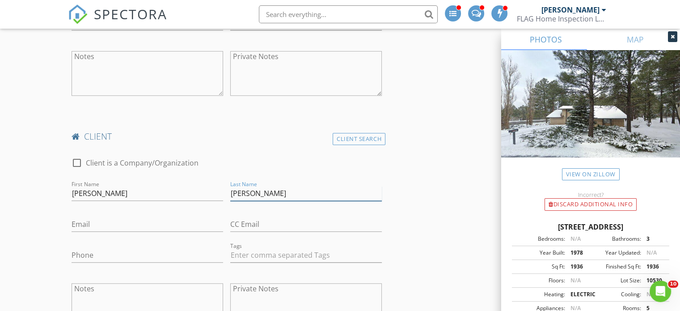
type input "Dupey"
type input "kikileelynch@yahoo.com"
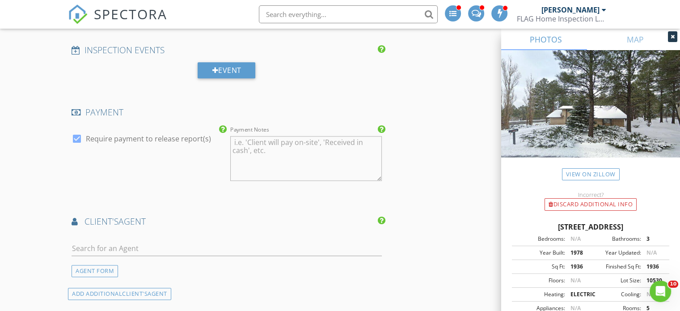
scroll to position [1207, 0]
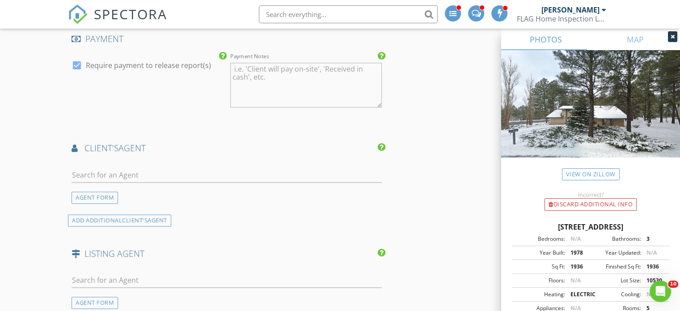
type input "602-820-6416"
click at [97, 162] on div at bounding box center [227, 176] width 310 height 29
click at [95, 171] on input "text" at bounding box center [227, 175] width 310 height 15
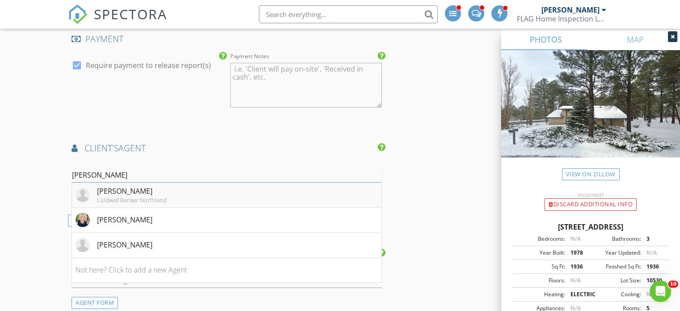
type input "holly"
click at [97, 196] on div "Coldwell Banker Northland" at bounding box center [132, 199] width 70 height 7
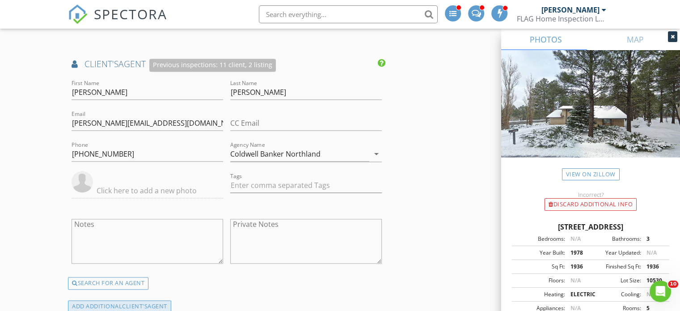
scroll to position [1386, 0]
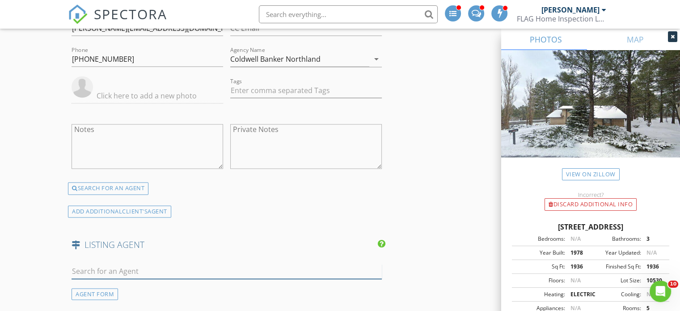
click at [121, 266] on input "text" at bounding box center [227, 271] width 310 height 15
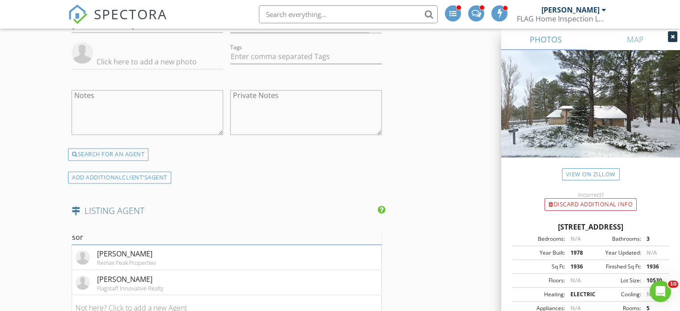
scroll to position [1476, 0]
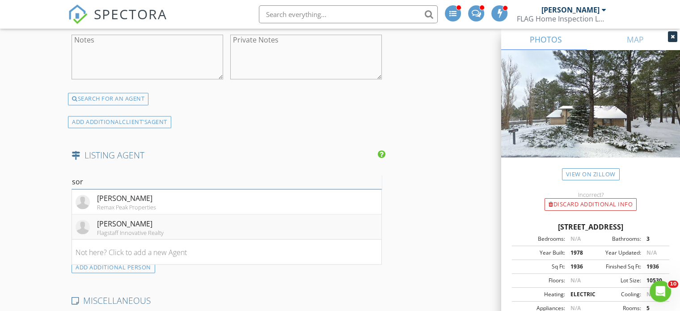
type input "sor"
click at [132, 228] on div "Flagstaff Innovative Realty" at bounding box center [130, 231] width 67 height 7
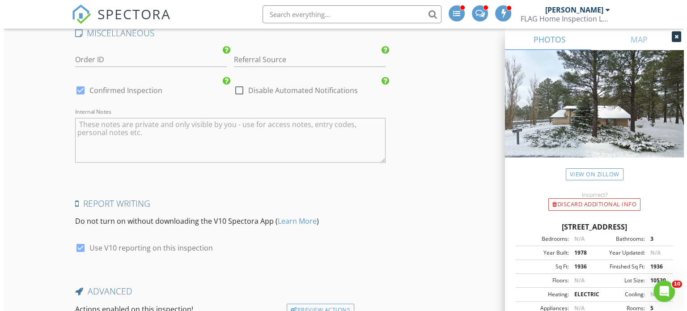
scroll to position [1997, 0]
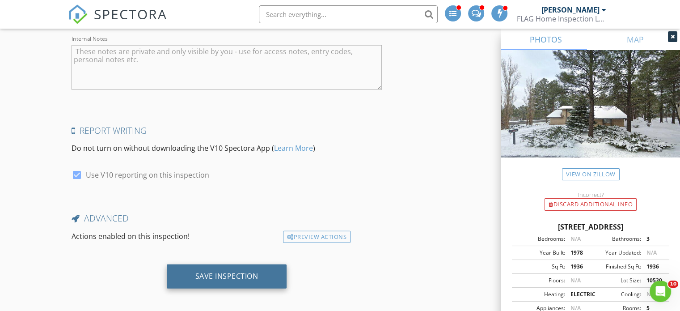
click at [235, 264] on div "Save Inspection" at bounding box center [227, 276] width 120 height 24
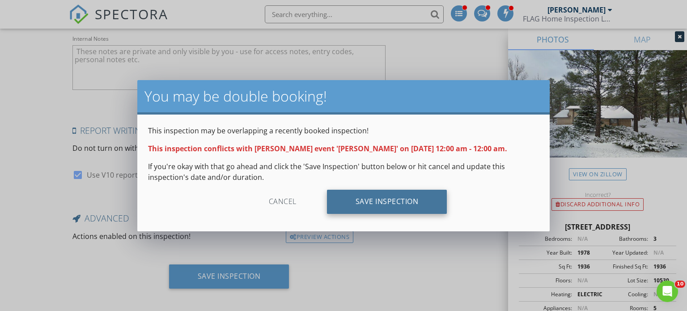
click at [399, 195] on div "Save Inspection" at bounding box center [387, 202] width 120 height 24
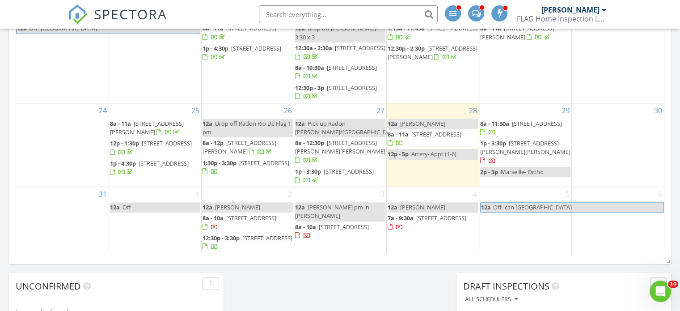
scroll to position [581, 0]
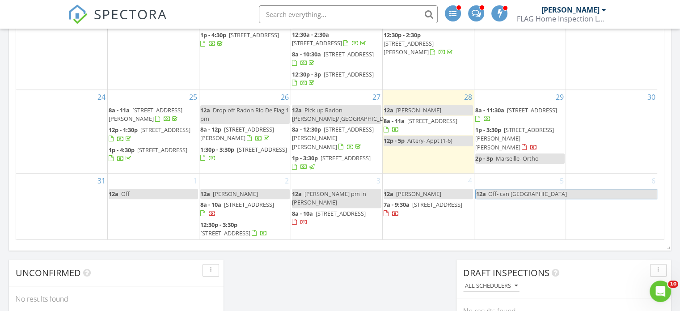
click at [460, 189] on link "12a [PERSON_NAME]" at bounding box center [428, 194] width 89 height 10
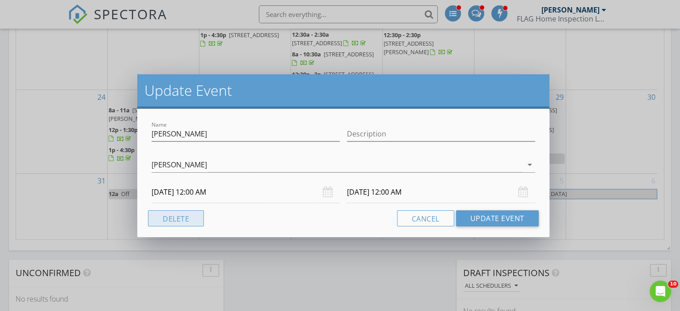
click at [175, 218] on button "Delete" at bounding box center [176, 218] width 56 height 16
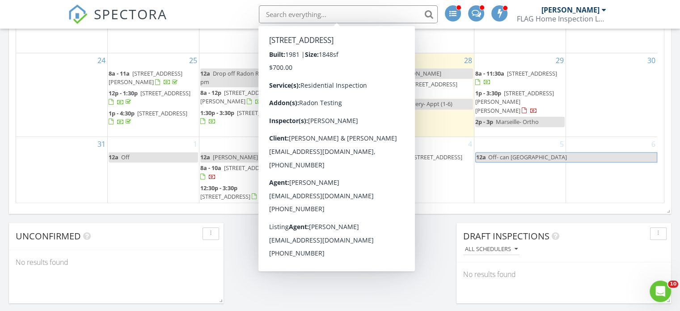
scroll to position [171, 0]
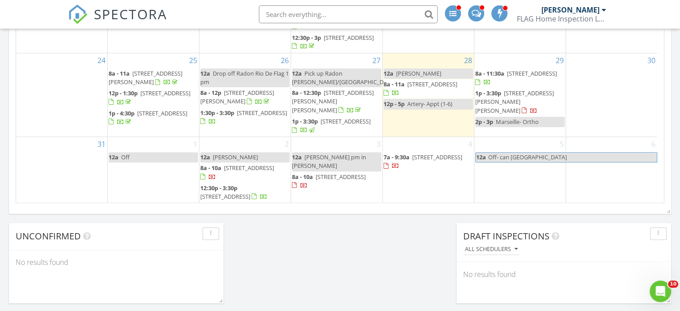
click at [245, 152] on link "12a [PERSON_NAME]" at bounding box center [244, 157] width 89 height 10
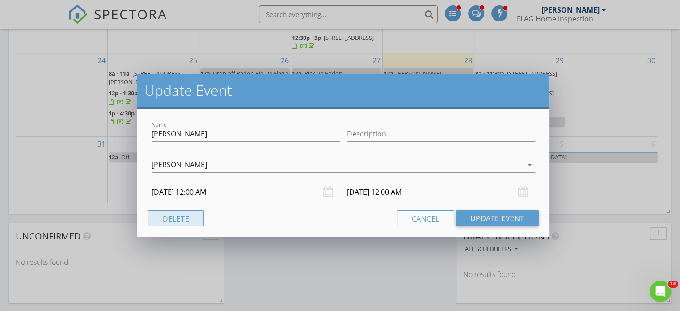
click at [175, 214] on button "Delete" at bounding box center [176, 218] width 56 height 16
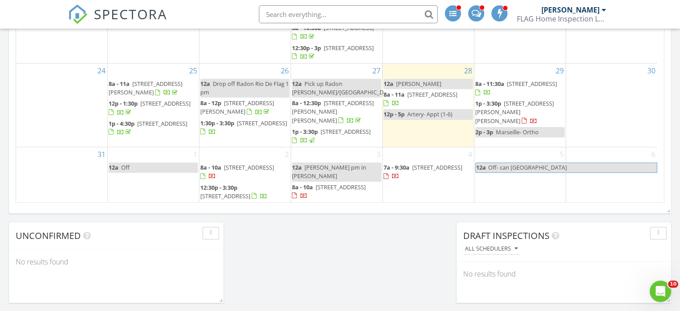
scroll to position [633, 0]
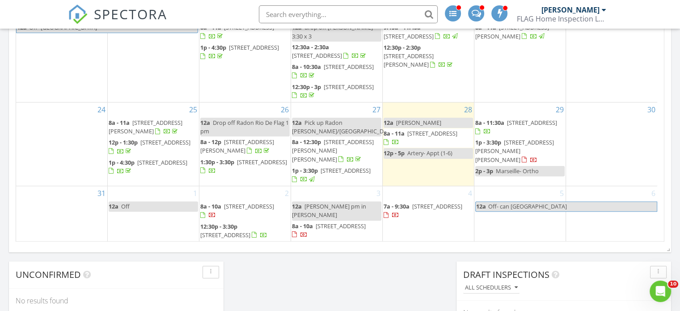
scroll to position [581, 0]
